Goal: Check status: Check status

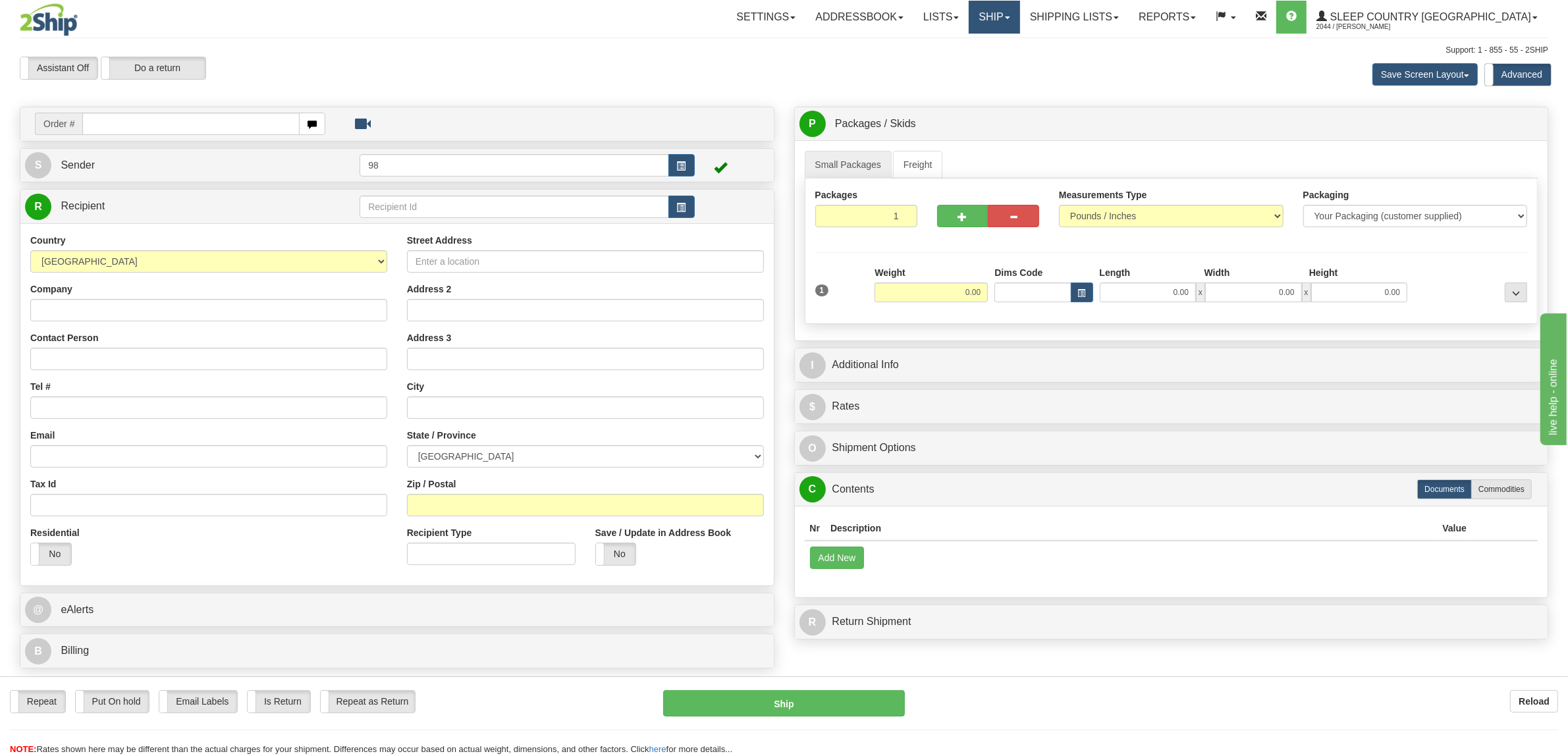
click at [1020, 21] on link "Ship" at bounding box center [995, 17] width 51 height 33
click at [1127, 18] on link "Shipping lists" at bounding box center [1074, 17] width 109 height 33
click at [1128, 70] on link "Search Shipment History" at bounding box center [1064, 63] width 128 height 17
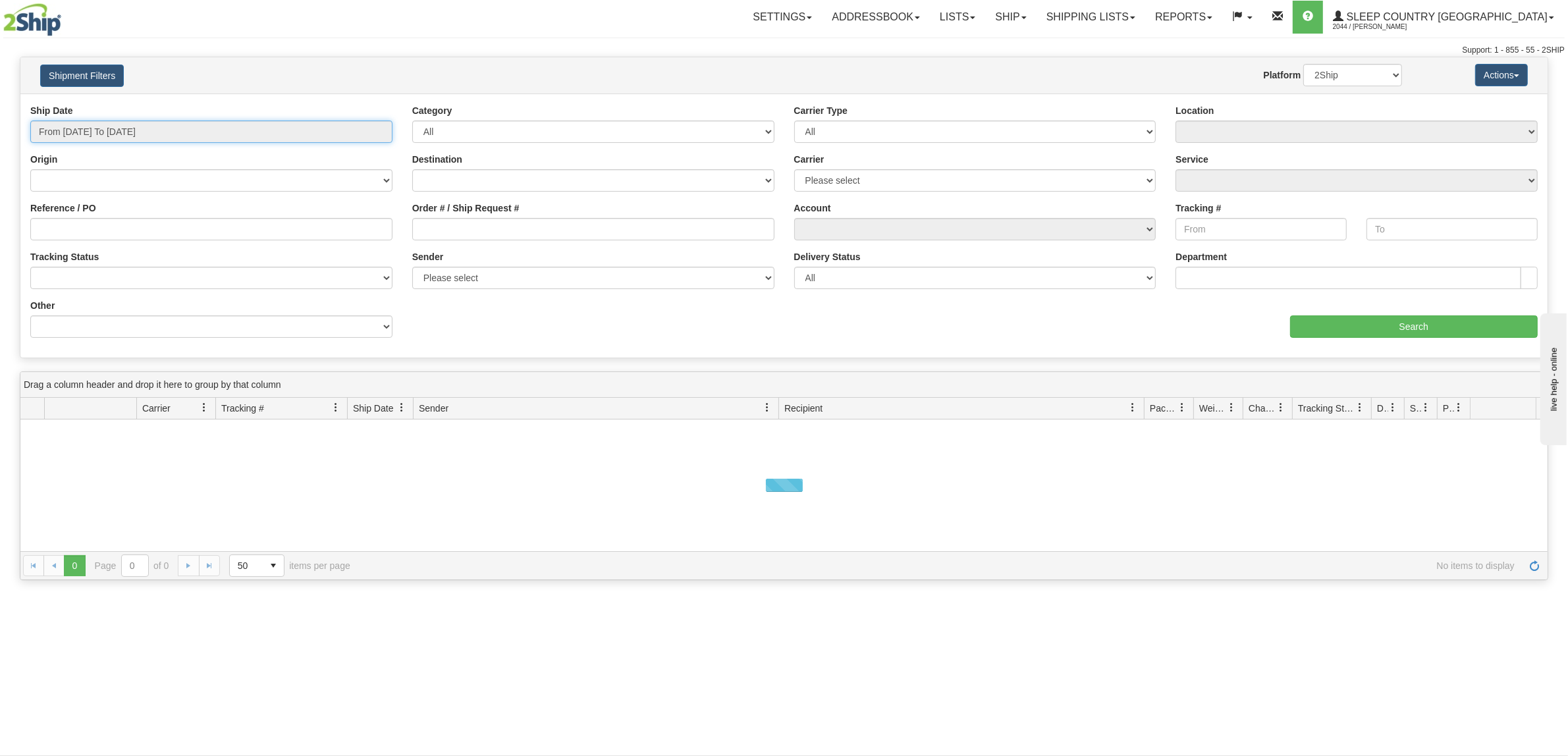
click at [107, 136] on input "From 10/08/2025 To 10/09/2025" at bounding box center [212, 132] width 362 height 22
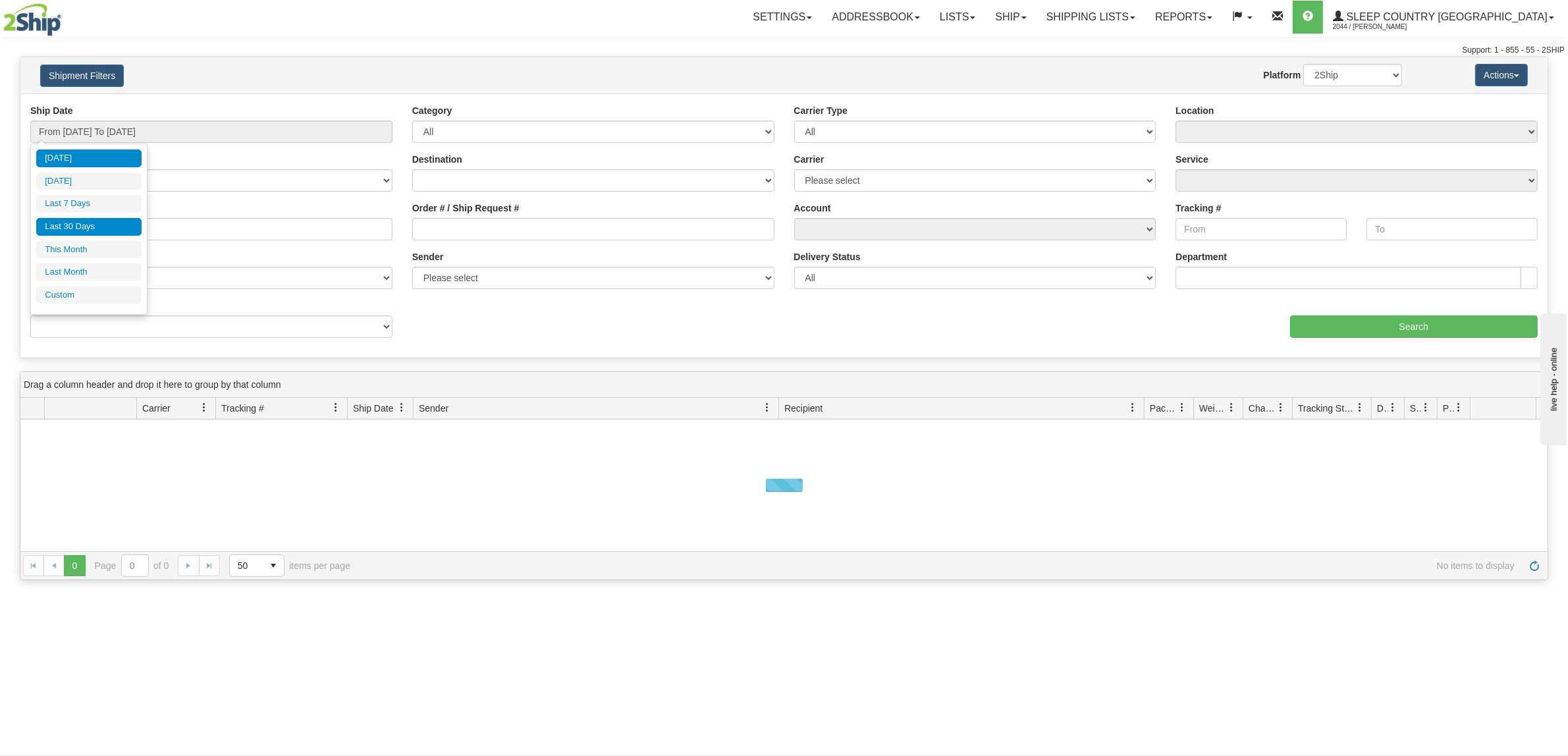
click at [95, 231] on li "Last 30 Days" at bounding box center [89, 227] width 105 height 18
type input "From 09/10/2025 To 10/09/2025"
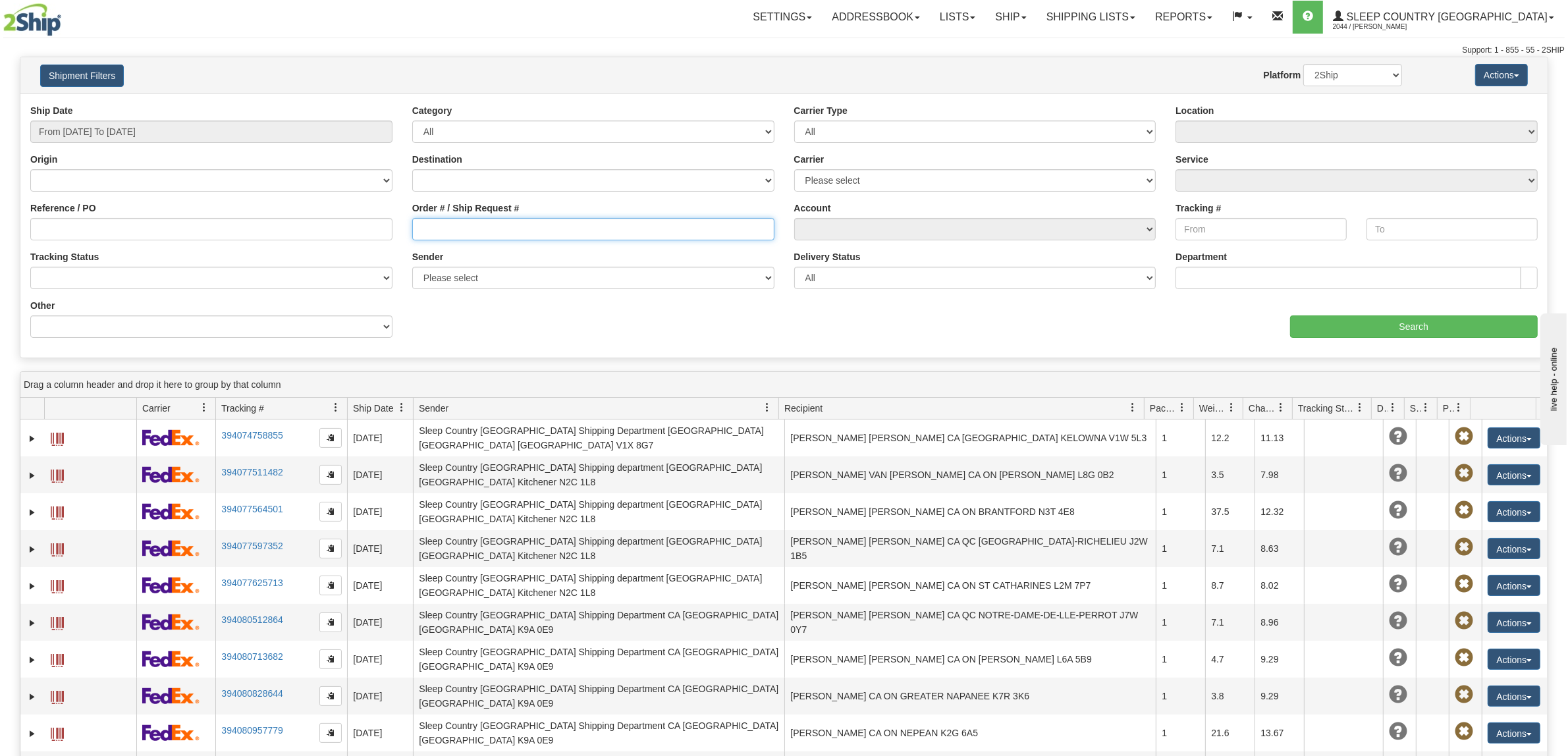
click at [531, 223] on input "Order # / Ship Request #" at bounding box center [593, 229] width 362 height 22
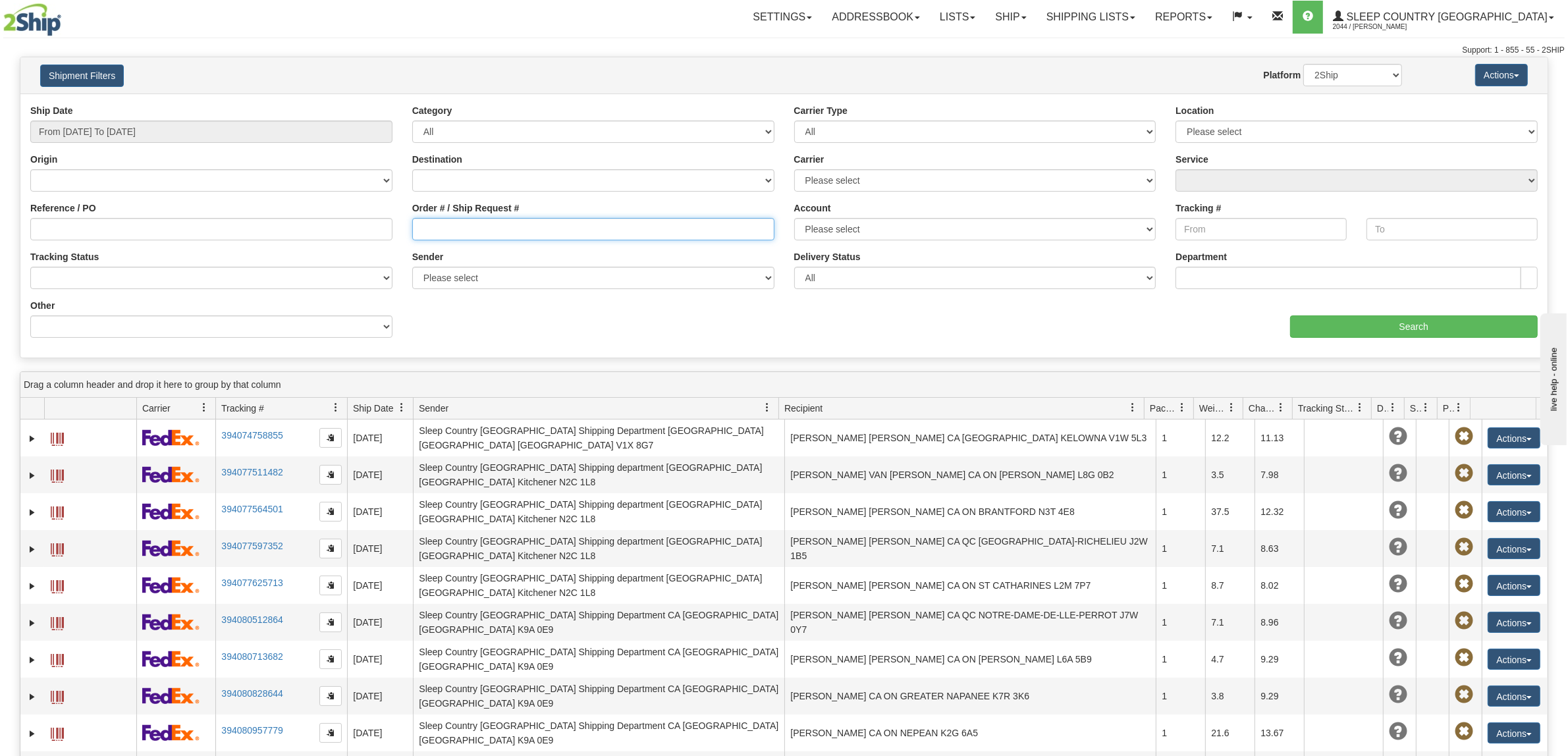
paste input "9002I144377"
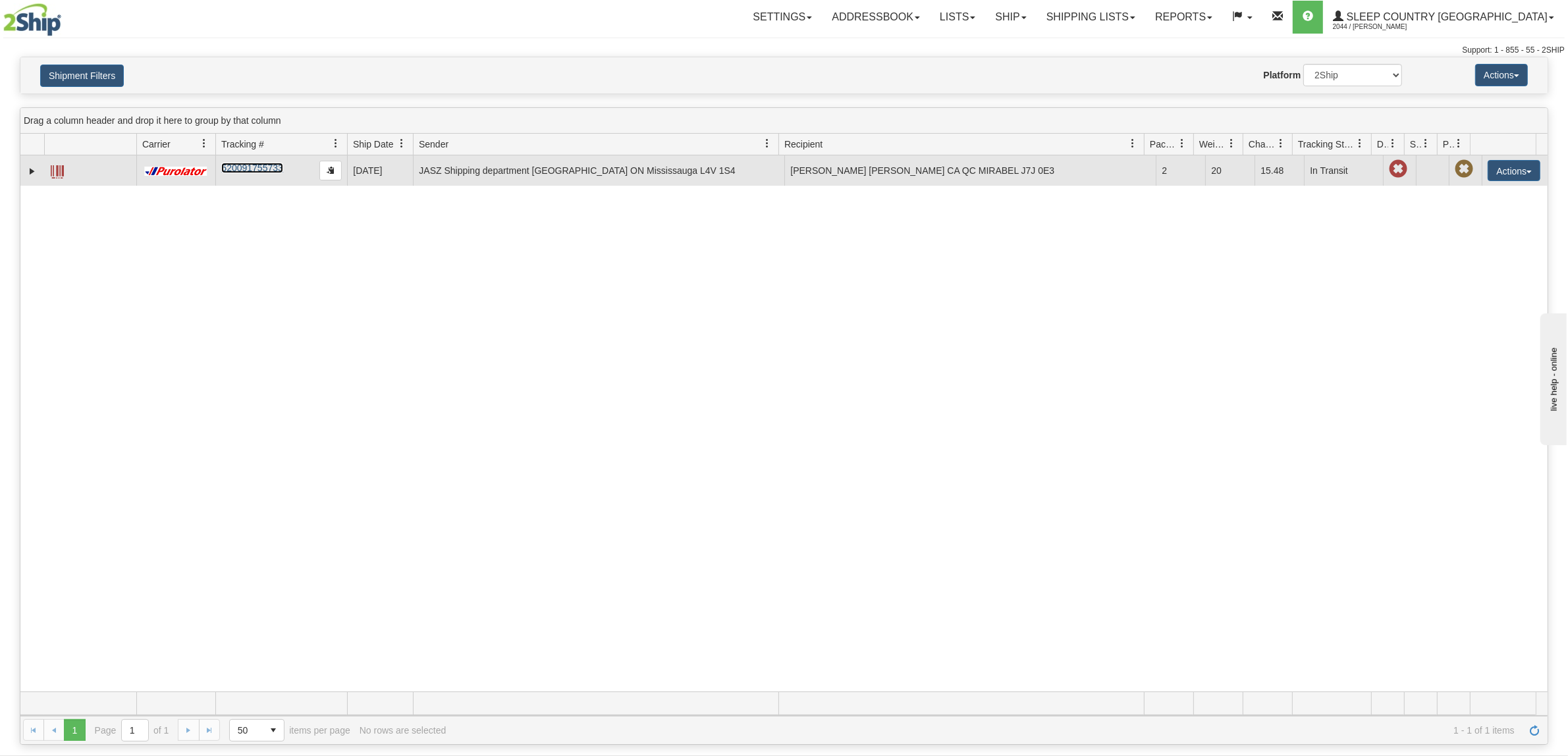
click at [241, 169] on link "520091755733" at bounding box center [252, 168] width 61 height 10
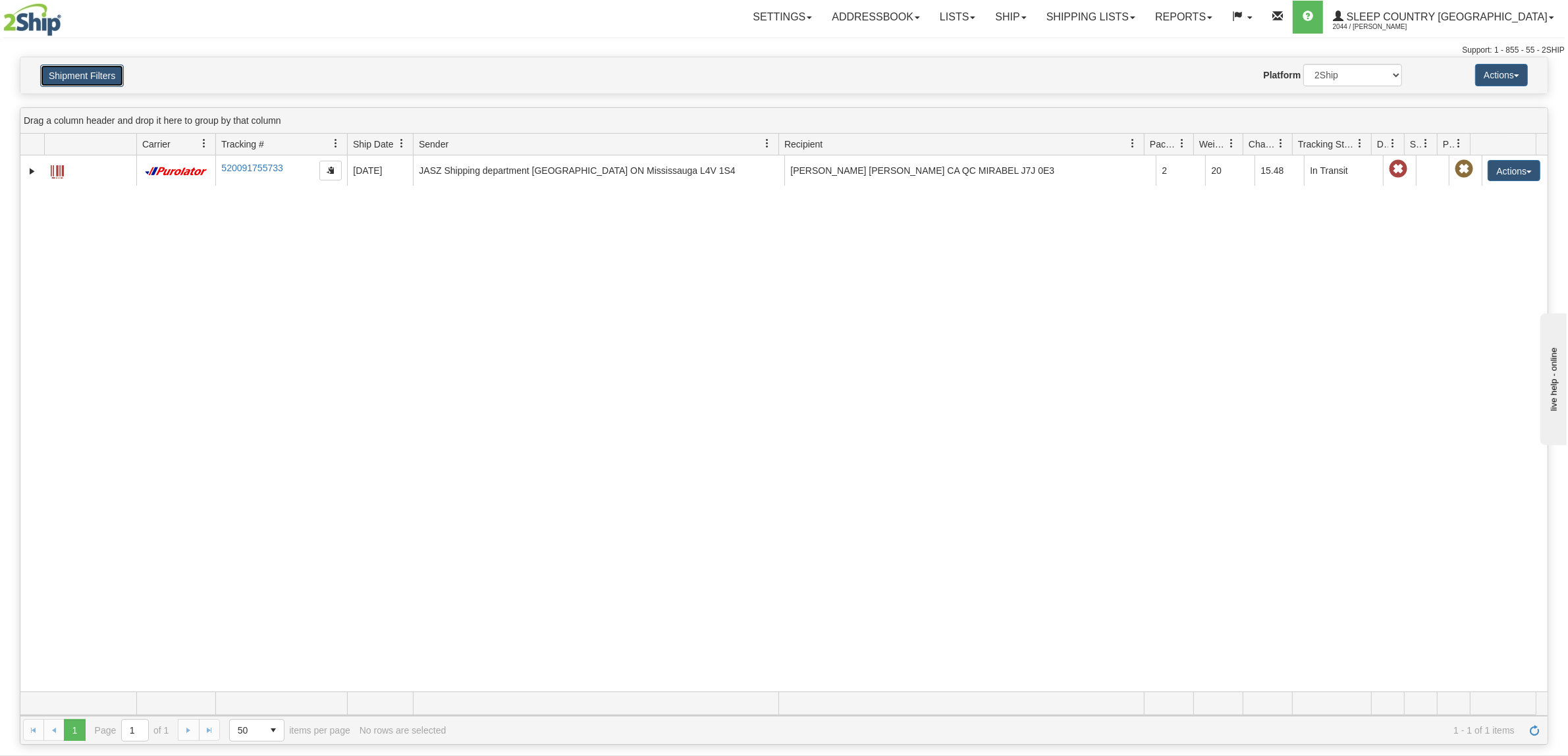
click at [110, 84] on button "Shipment Filters" at bounding box center [82, 76] width 84 height 22
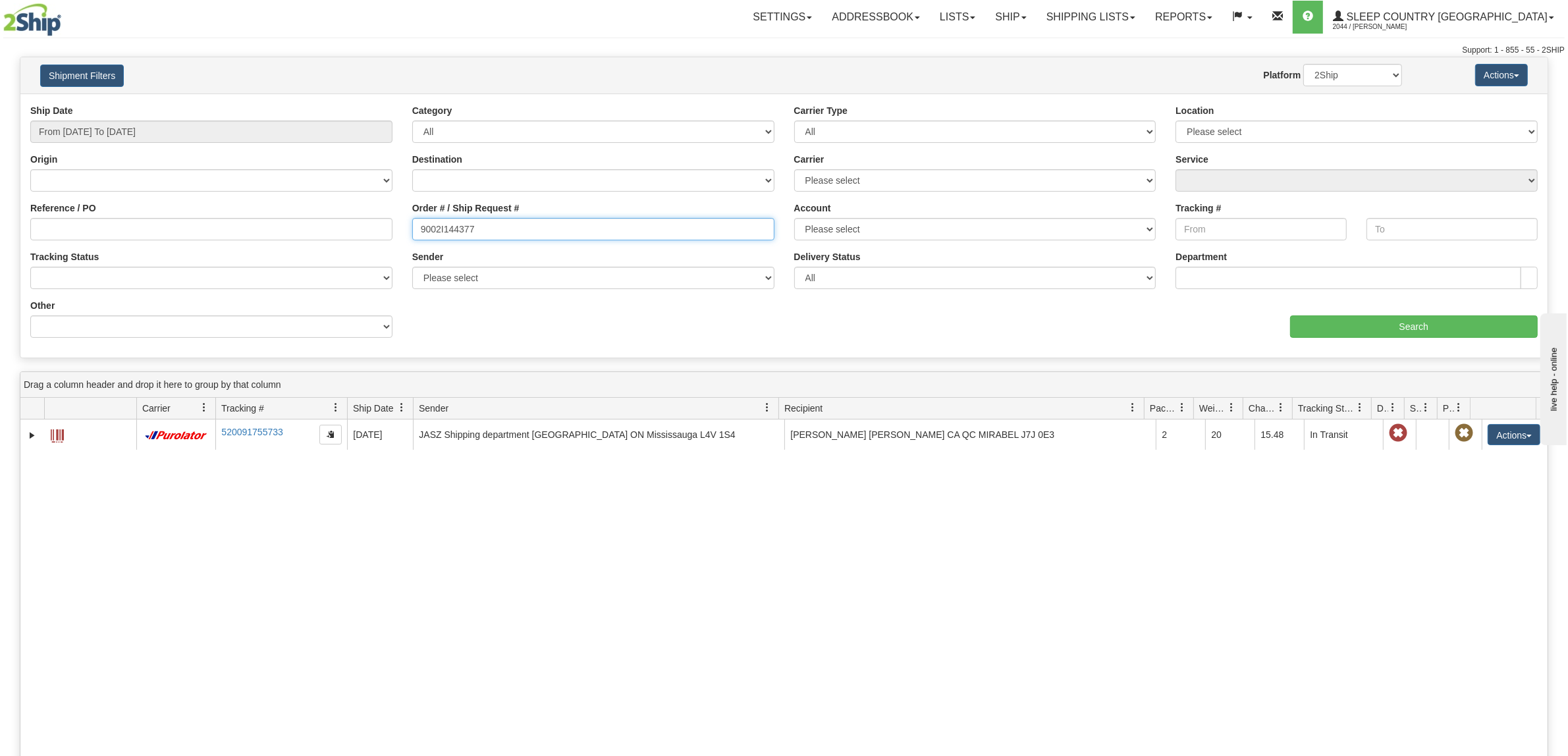
drag, startPoint x: 496, startPoint y: 221, endPoint x: 347, endPoint y: 212, distance: 149.3
click at [347, 104] on div "Reference / PO Order # / Ship Request # 9002I144377 Account Please select Canad…" at bounding box center [784, 104] width 1528 height 0
paste input "0I153485"
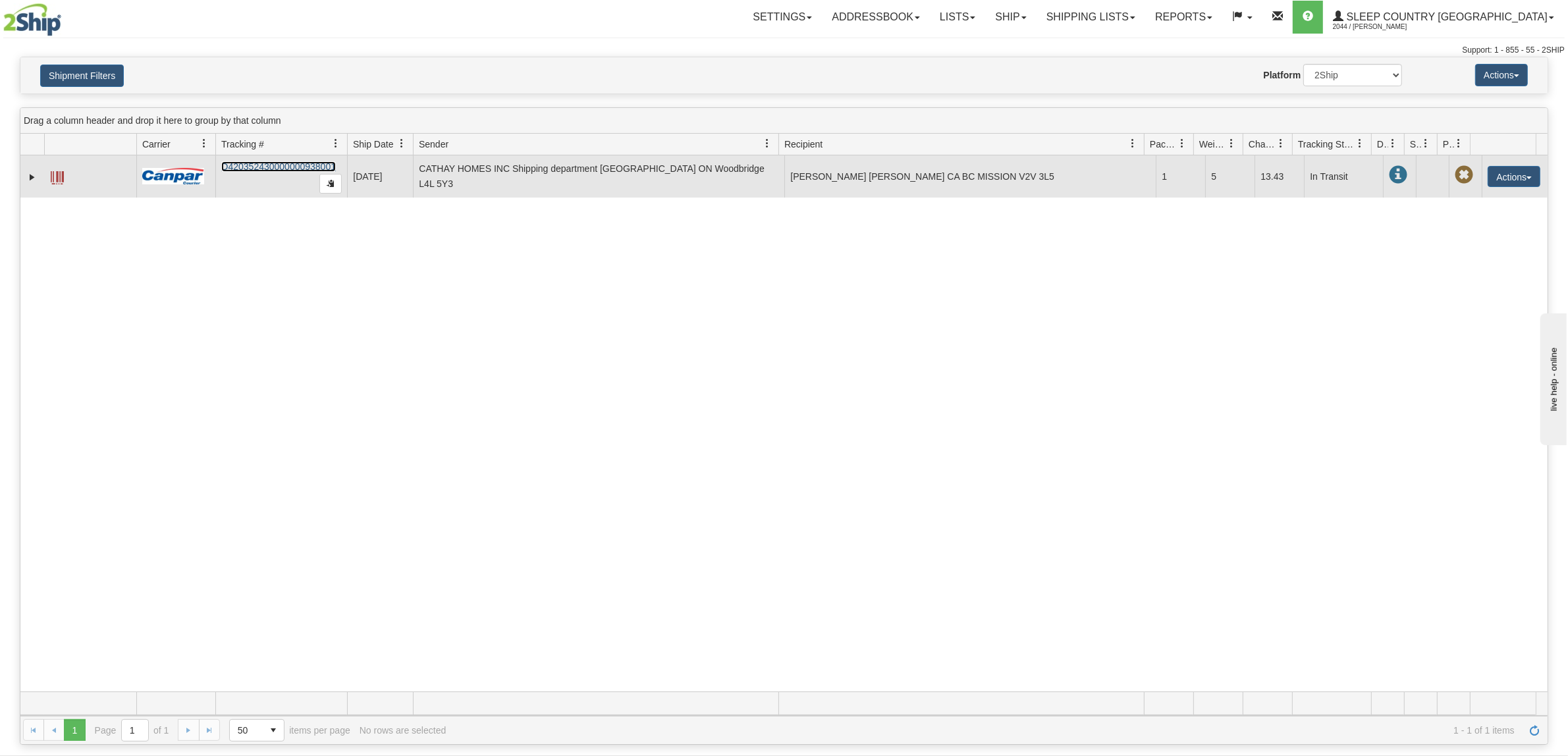
click at [268, 168] on link "D420352430000000938001" at bounding box center [279, 166] width 115 height 10
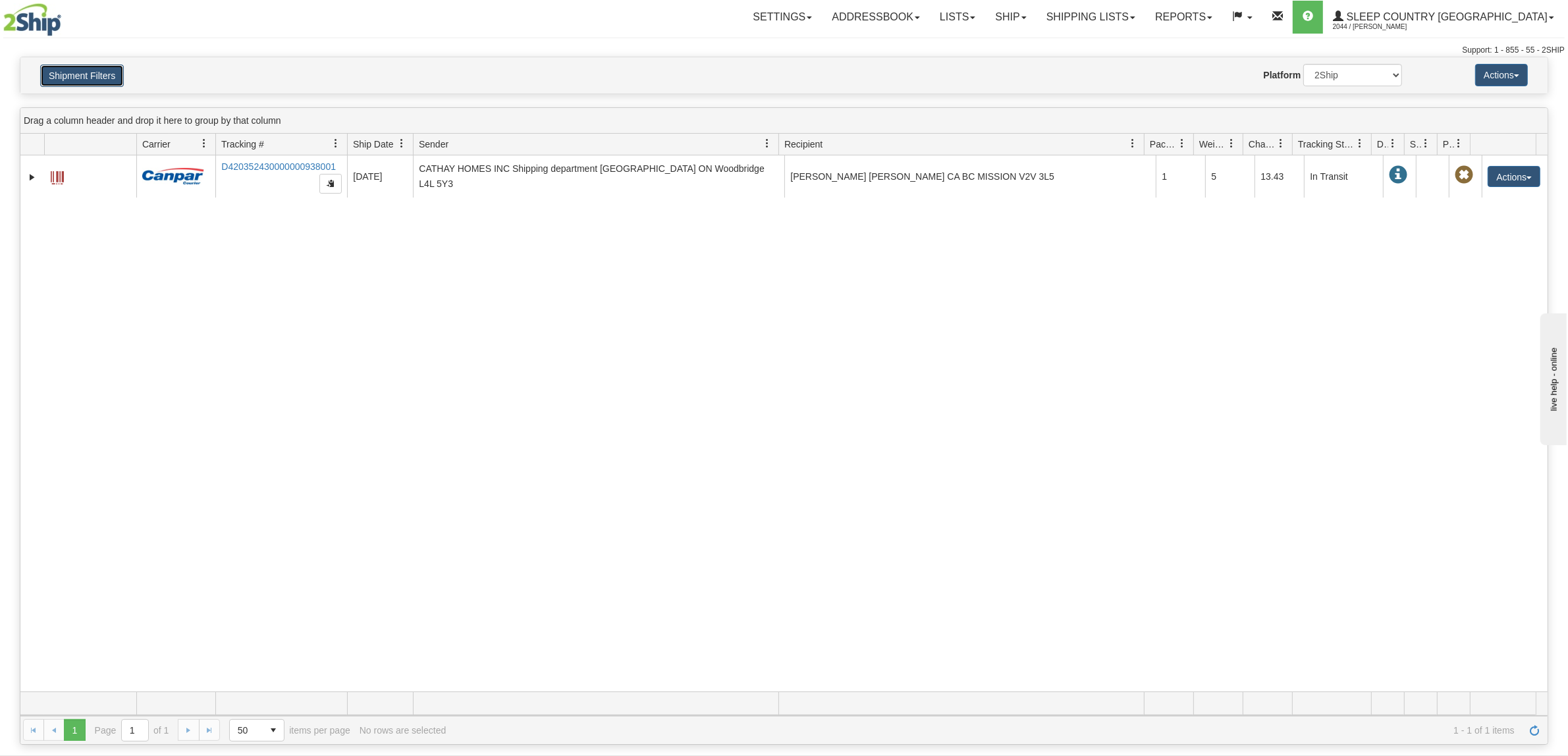
click at [87, 77] on button "Shipment Filters" at bounding box center [82, 76] width 84 height 22
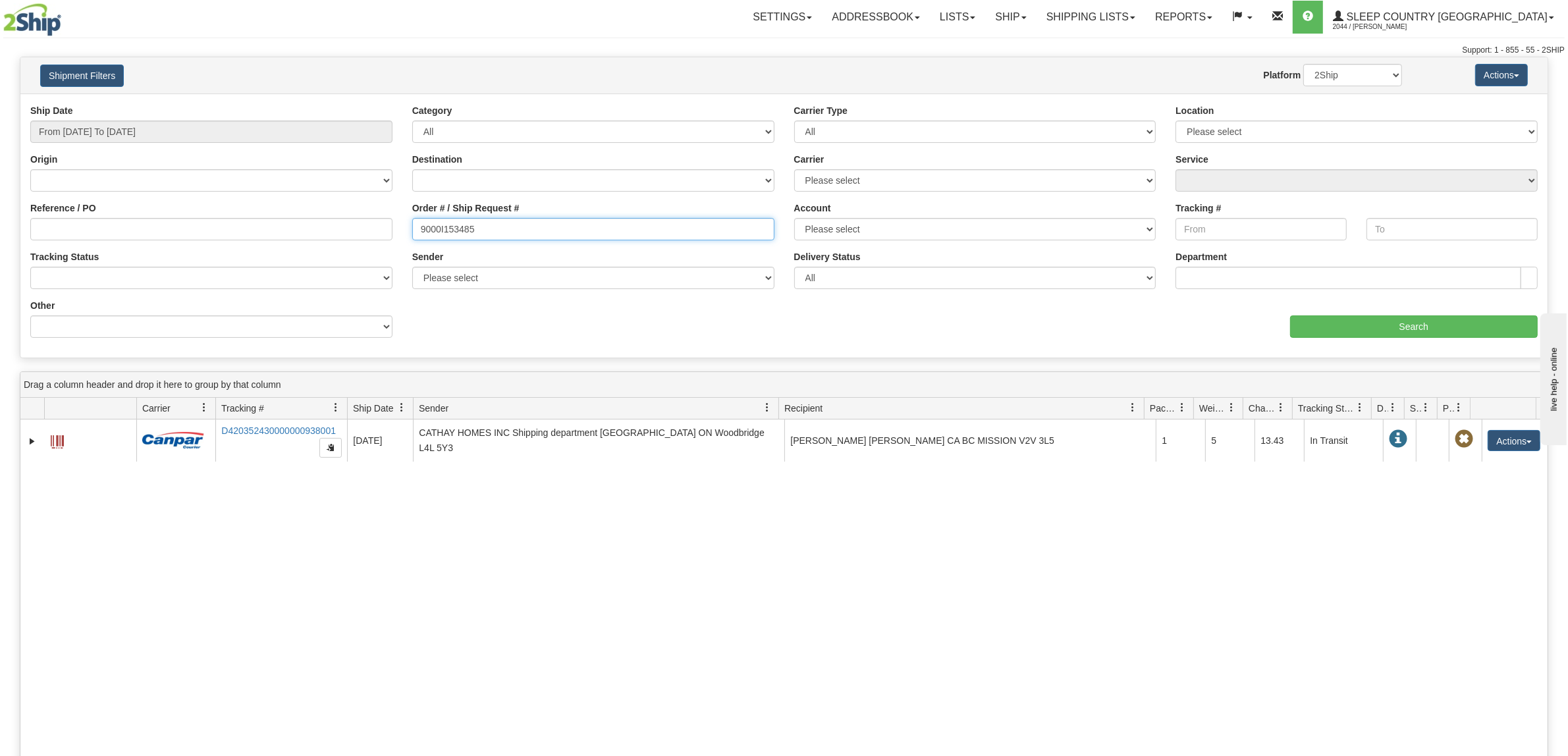
drag, startPoint x: 341, startPoint y: 206, endPoint x: 328, endPoint y: 205, distance: 13.0
click at [324, 104] on div "Reference / PO Order # / Ship Request # 9000I153485 Account Please select Canad…" at bounding box center [784, 104] width 1528 height 0
paste input "2H877509"
type input "9002H877509"
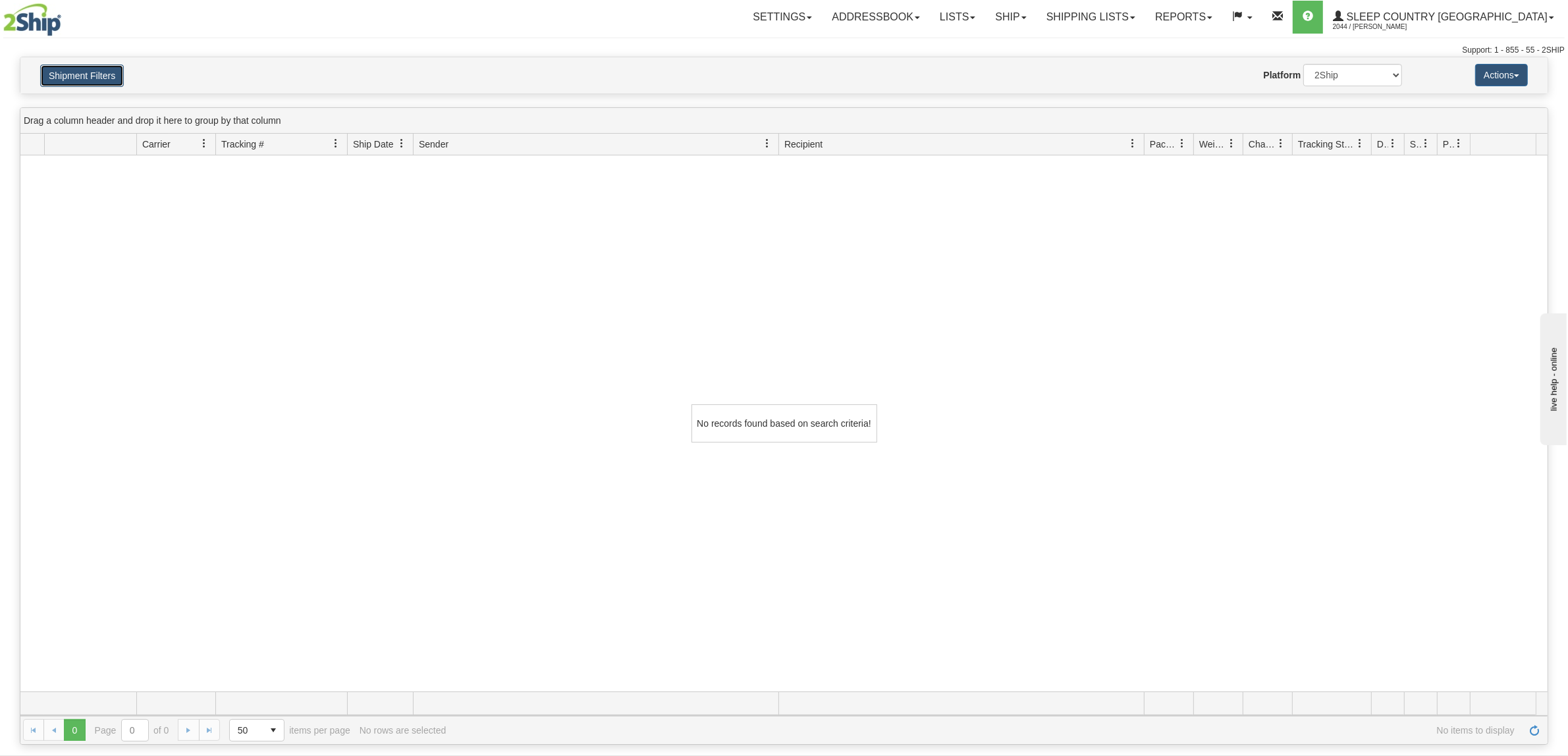
click at [93, 75] on button "Shipment Filters" at bounding box center [82, 76] width 84 height 22
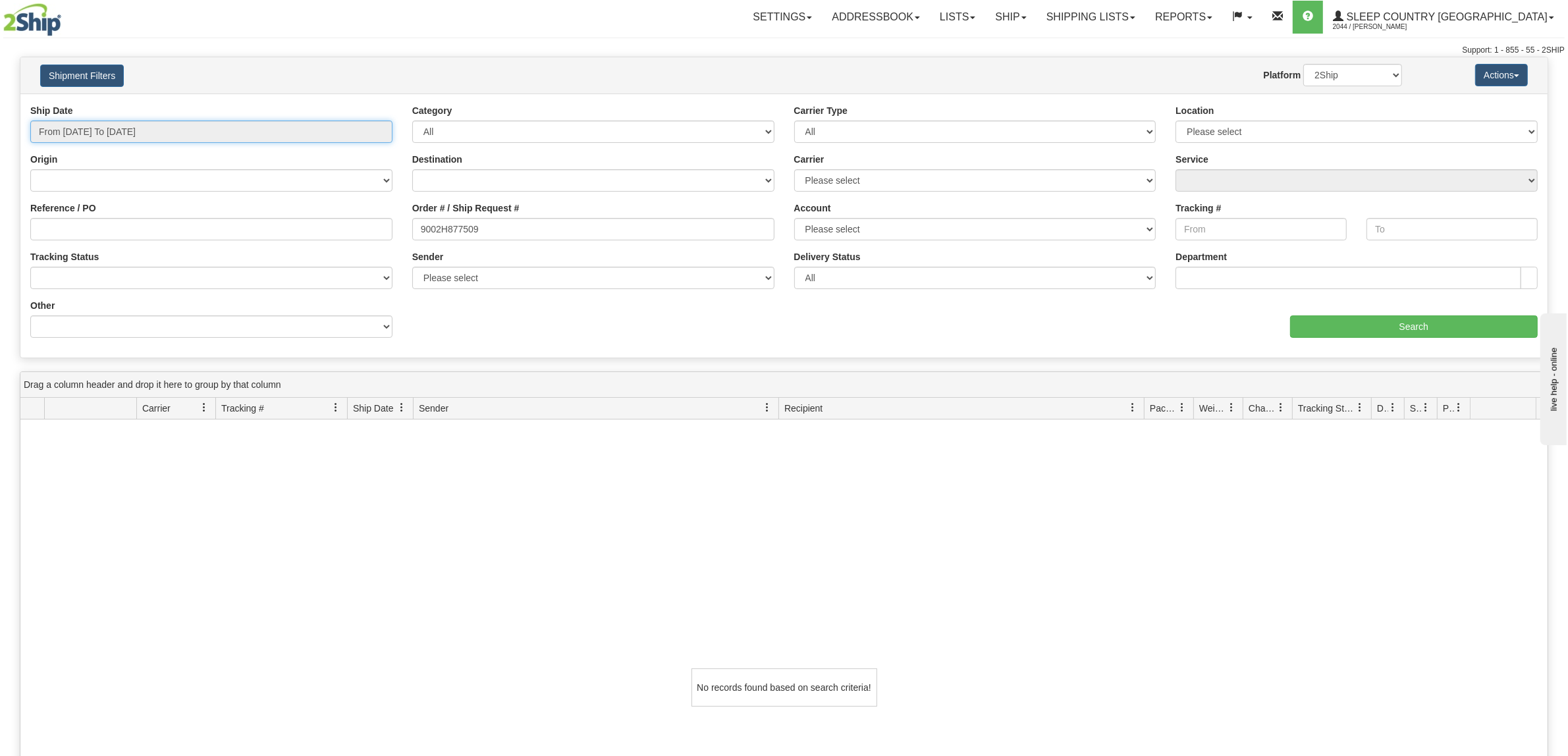
click at [156, 125] on input "From 09/10/2025 To 10/09/2025" at bounding box center [212, 132] width 362 height 22
type input "09/10/2025"
type input "[DATE]"
type input "10/01/2025"
type input "10/31/2025"
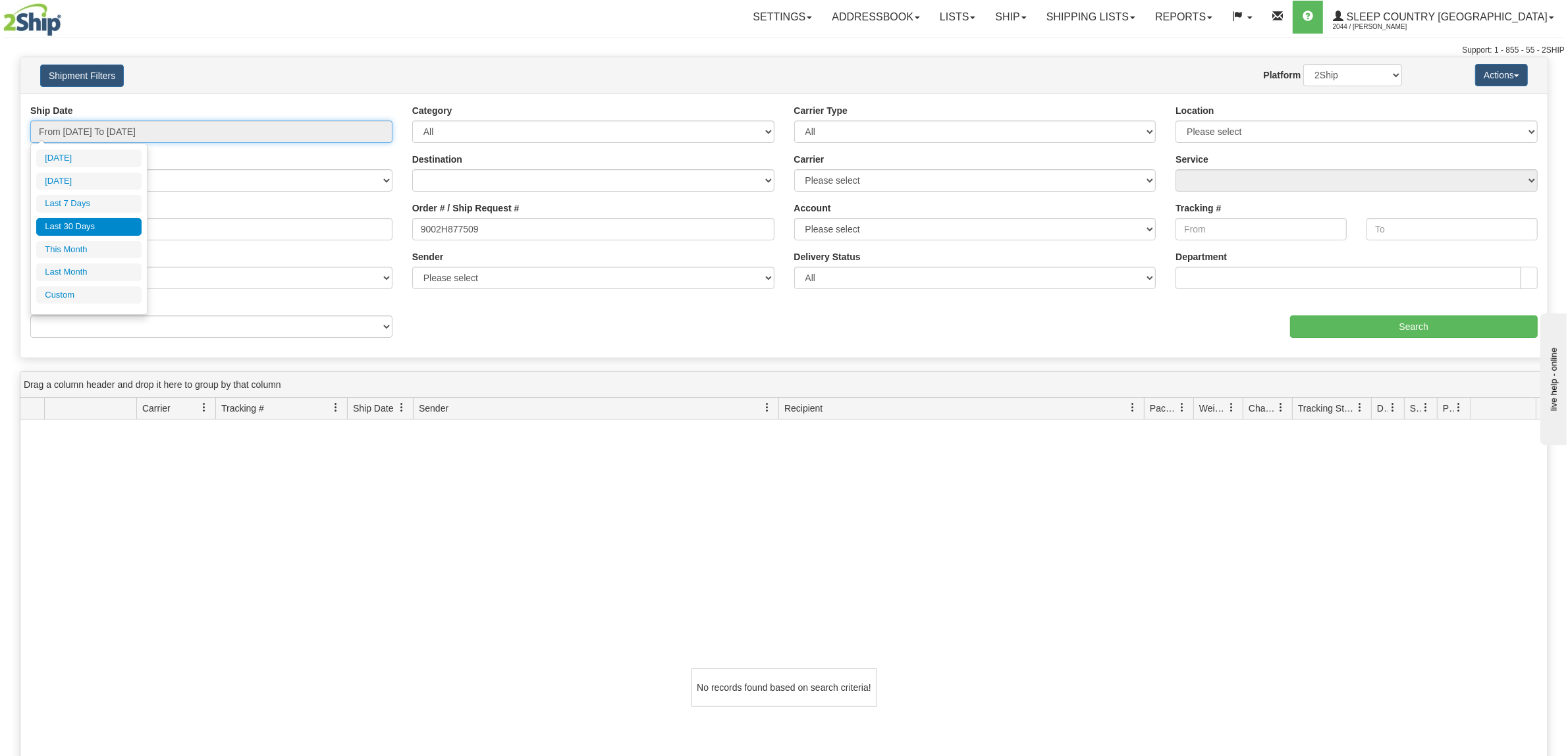
type input "09/10/2025"
type input "[DATE]"
type input "09/01/2025"
type input "09/30/2025"
type input "09/10/2025"
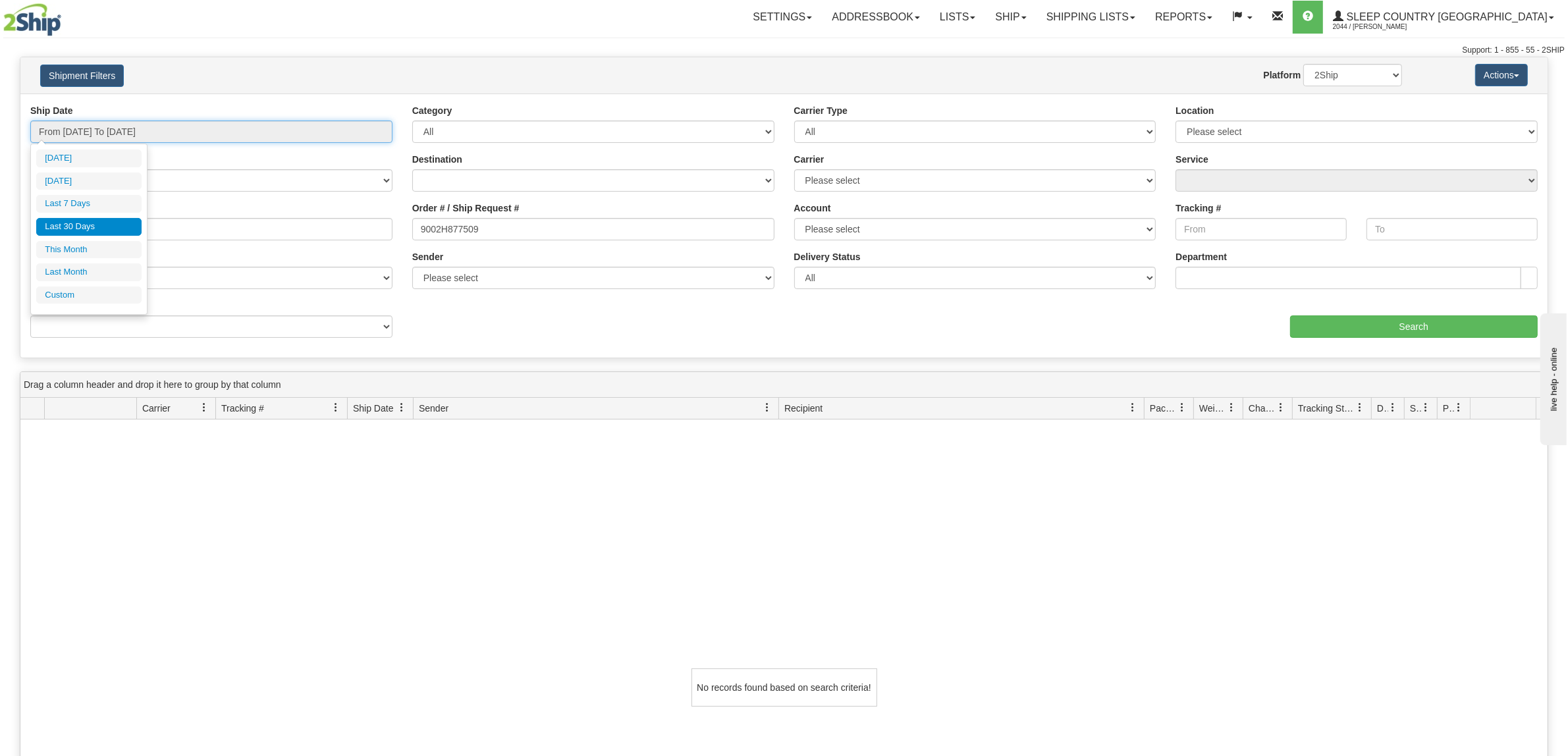
type input "[DATE]"
drag, startPoint x: 99, startPoint y: 294, endPoint x: 297, endPoint y: 318, distance: 199.4
click at [99, 294] on li "Custom" at bounding box center [89, 295] width 105 height 18
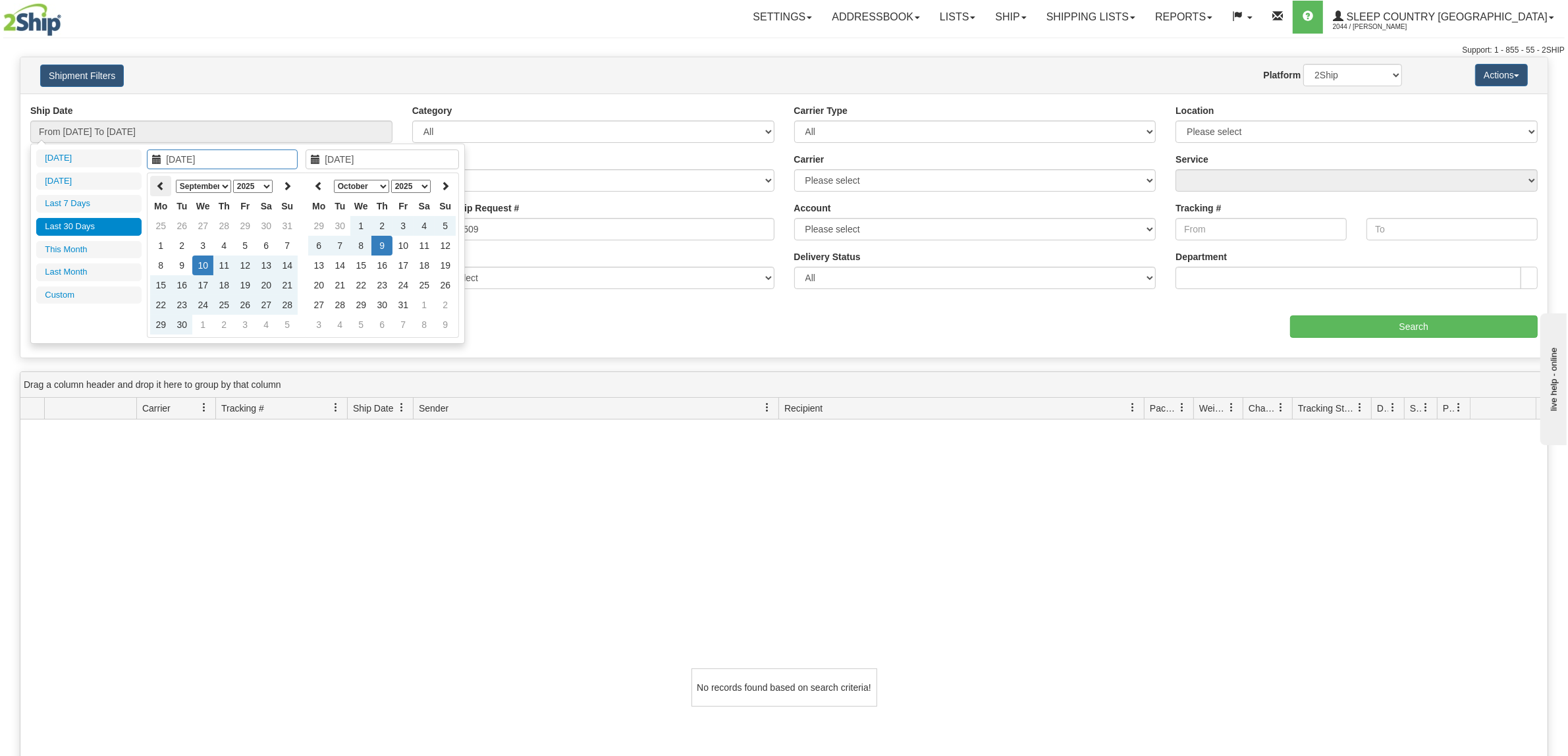
click at [154, 178] on th at bounding box center [160, 186] width 21 height 20
type input "07/01/2025"
click at [183, 219] on td "1" at bounding box center [182, 226] width 21 height 20
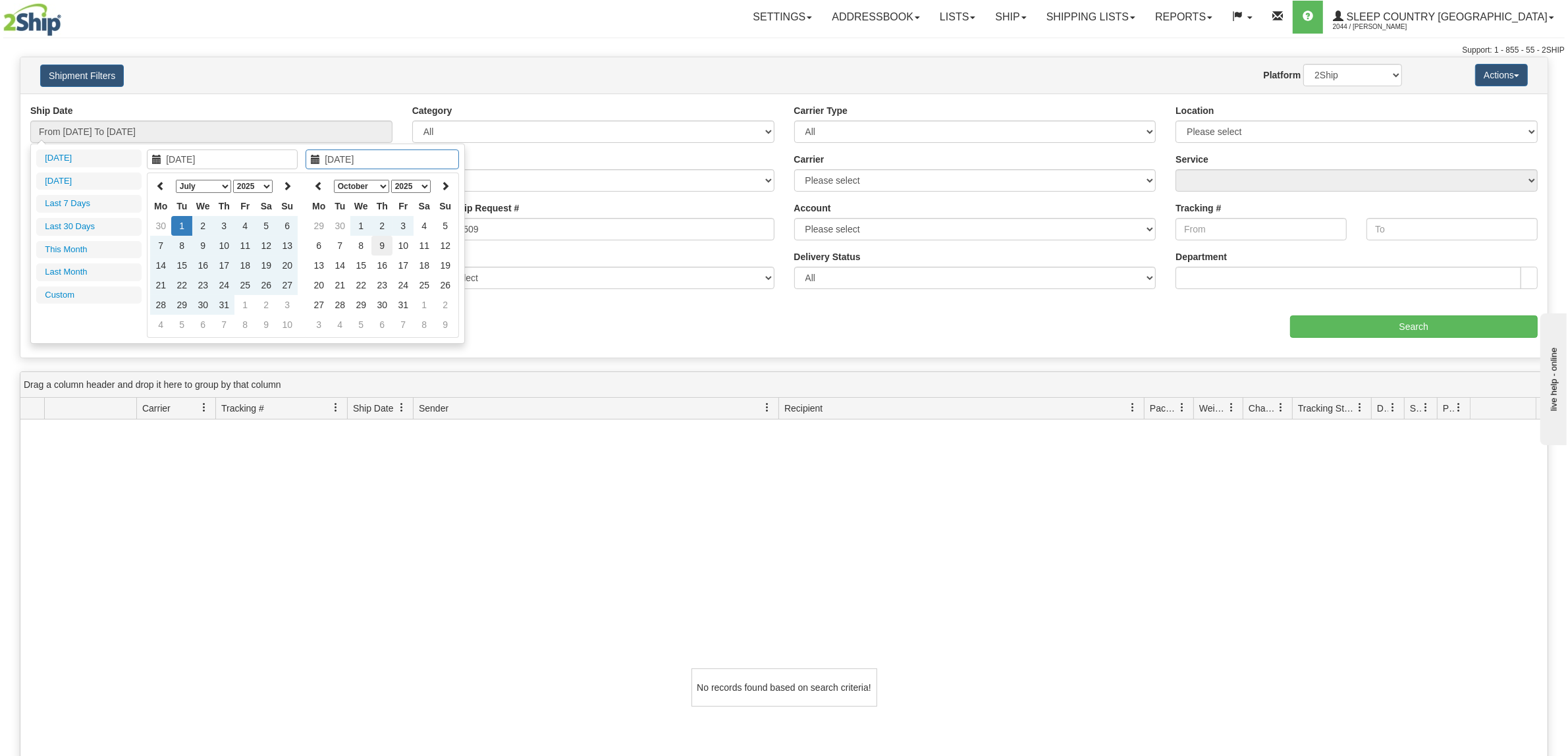
type input "[DATE]"
click at [381, 245] on td "9" at bounding box center [382, 245] width 21 height 20
type input "From 07/01/2025 To 10/09/2025"
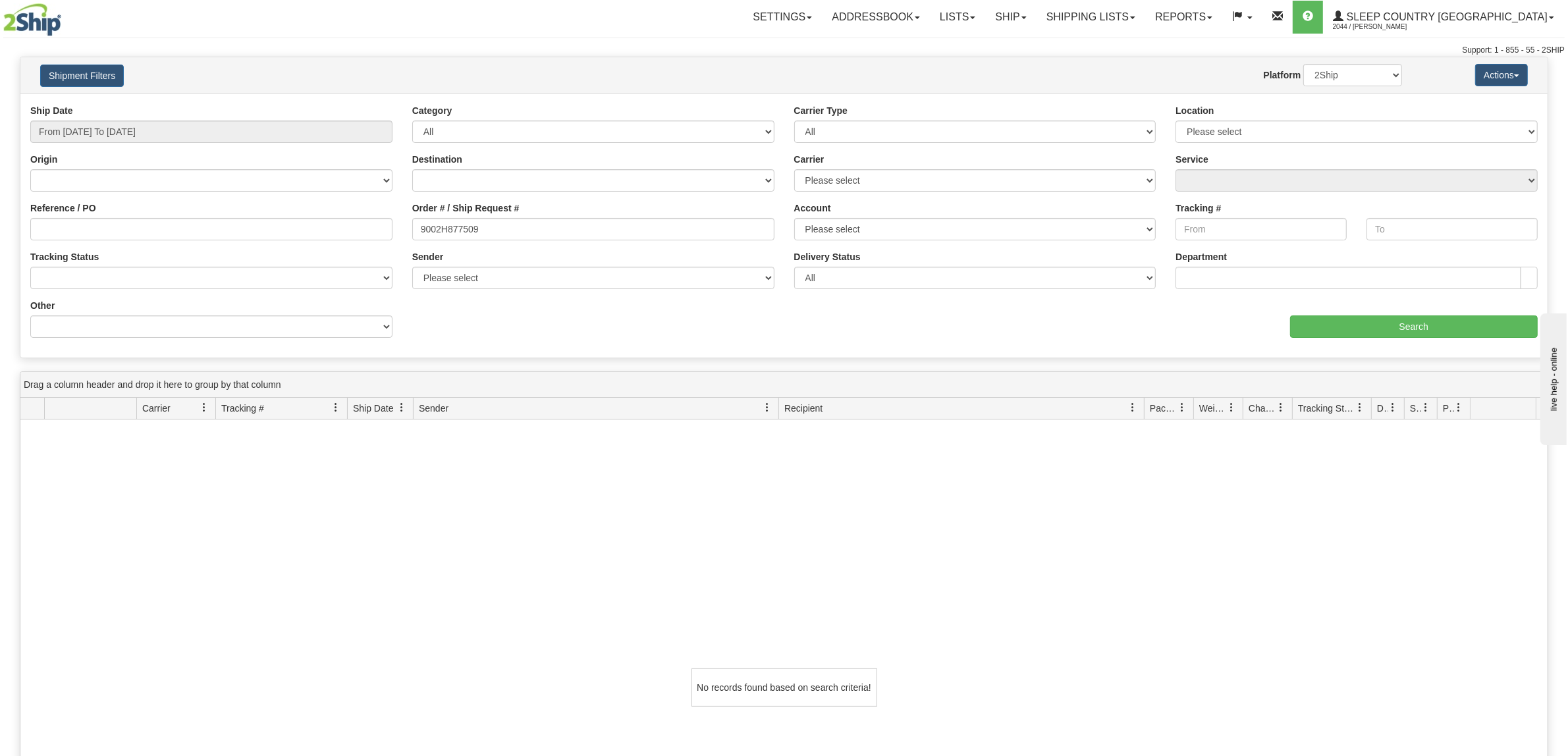
click at [637, 346] on div "Ship Date From 07/01/2025 To 10/09/2025 Category All Inbound Outbound Carrier T…" at bounding box center [784, 226] width 1528 height 244
click at [1390, 331] on input "Search" at bounding box center [1414, 327] width 248 height 22
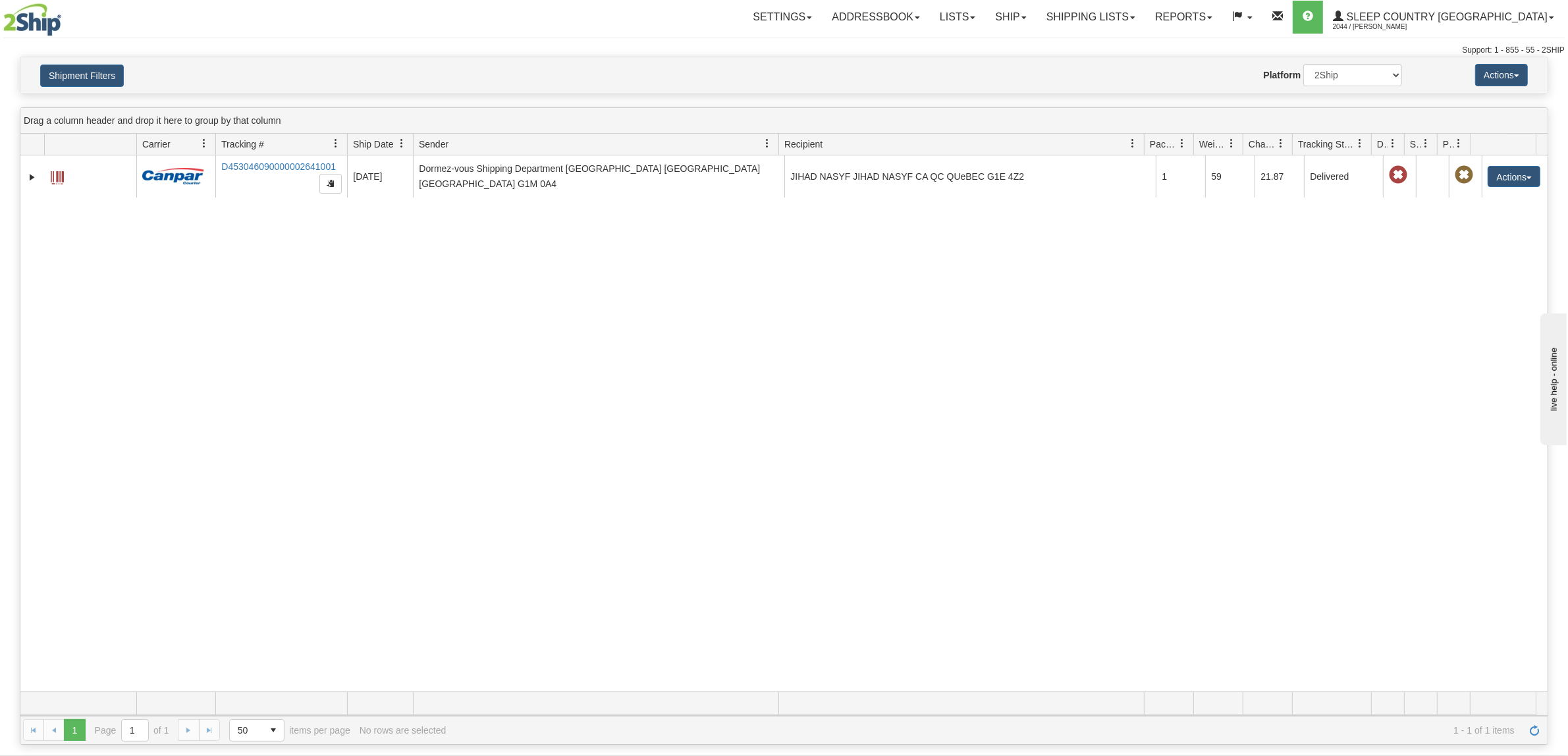
click at [958, 387] on div "31247448 2044 D453046090000002641001 07/08/2025 07/08/2025 11:30:20 AM Dormez-v…" at bounding box center [784, 423] width 1528 height 536
drag, startPoint x: 286, startPoint y: 327, endPoint x: 278, endPoint y: 208, distance: 119.3
click at [286, 325] on div "31247448 2044 D453046090000002641001 07/08/2025 07/08/2025 11:30:20 AM Dormez-v…" at bounding box center [784, 423] width 1528 height 536
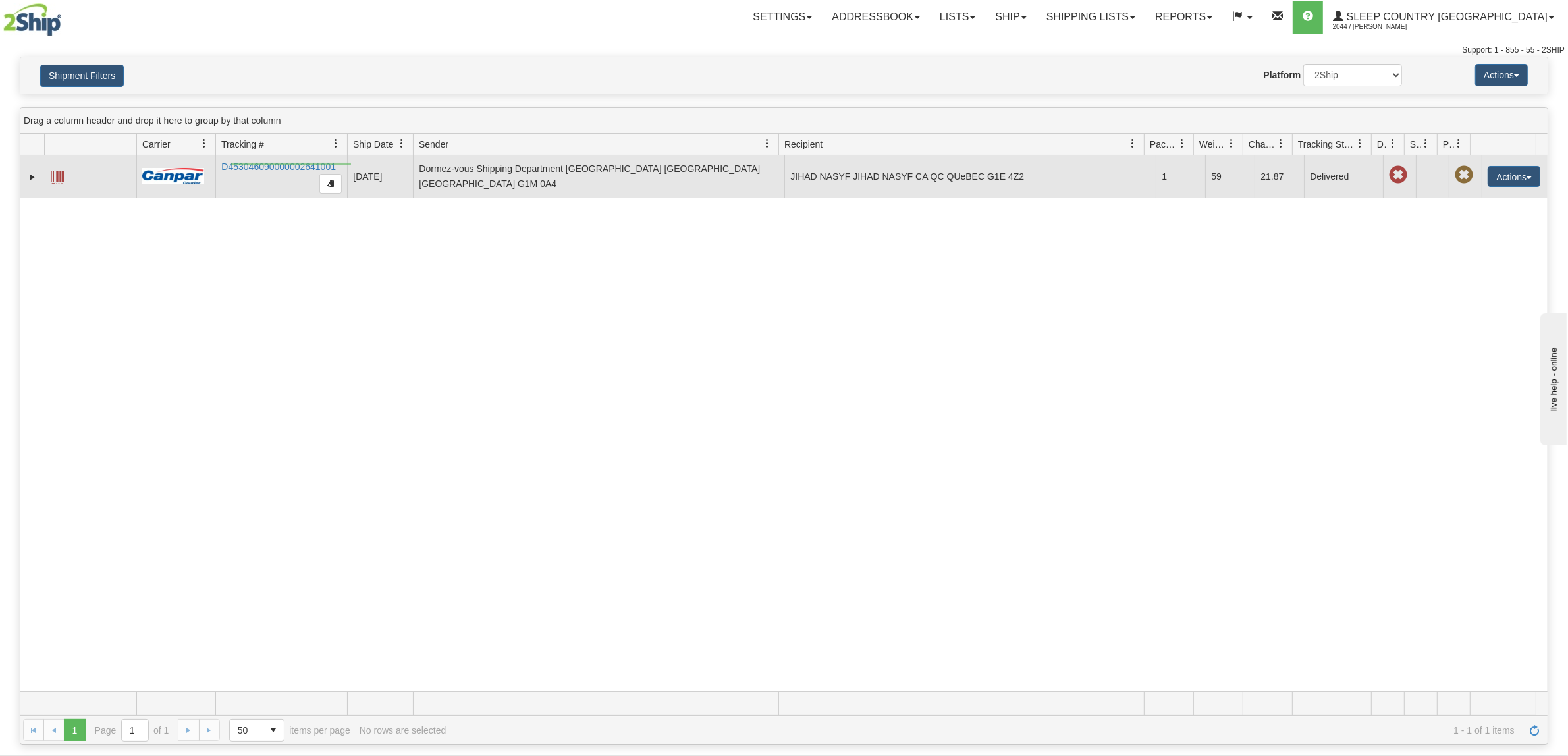
drag, startPoint x: 351, startPoint y: 163, endPoint x: 218, endPoint y: 162, distance: 133.0
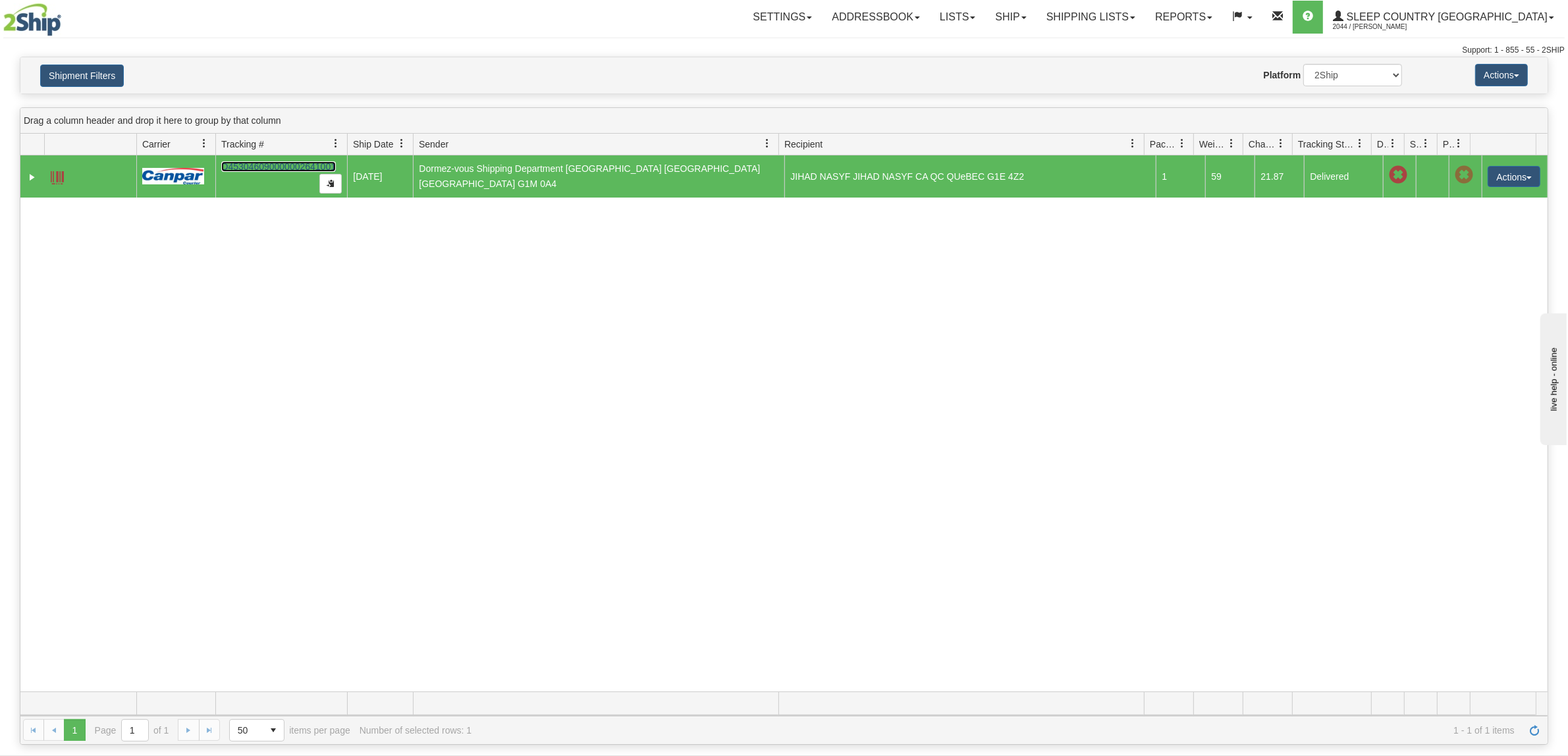
click at [252, 163] on link "D453046090000002641001" at bounding box center [279, 166] width 115 height 10
